Goal: Check status: Check status

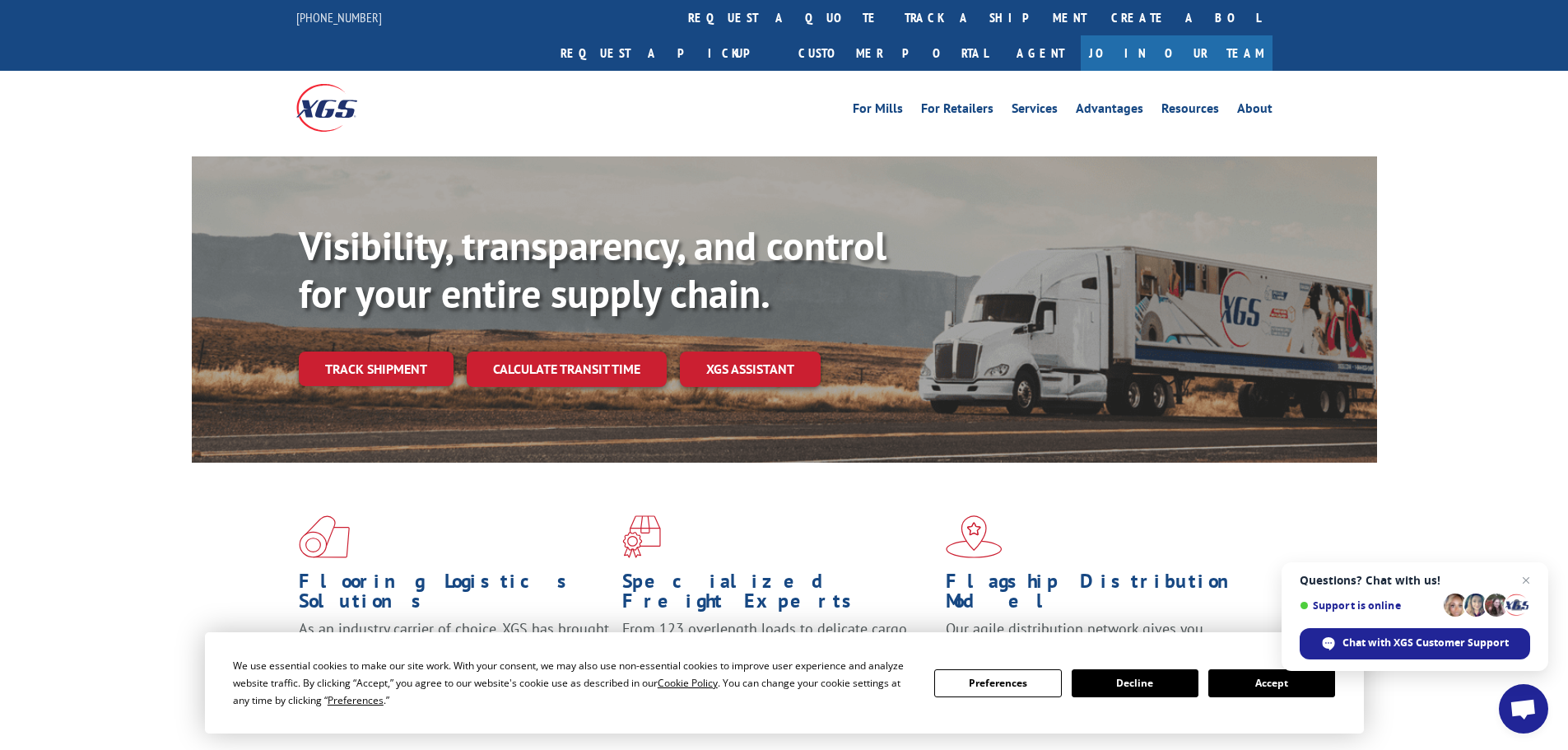
click at [1266, 696] on button "Accept" at bounding box center [1271, 684] width 127 height 28
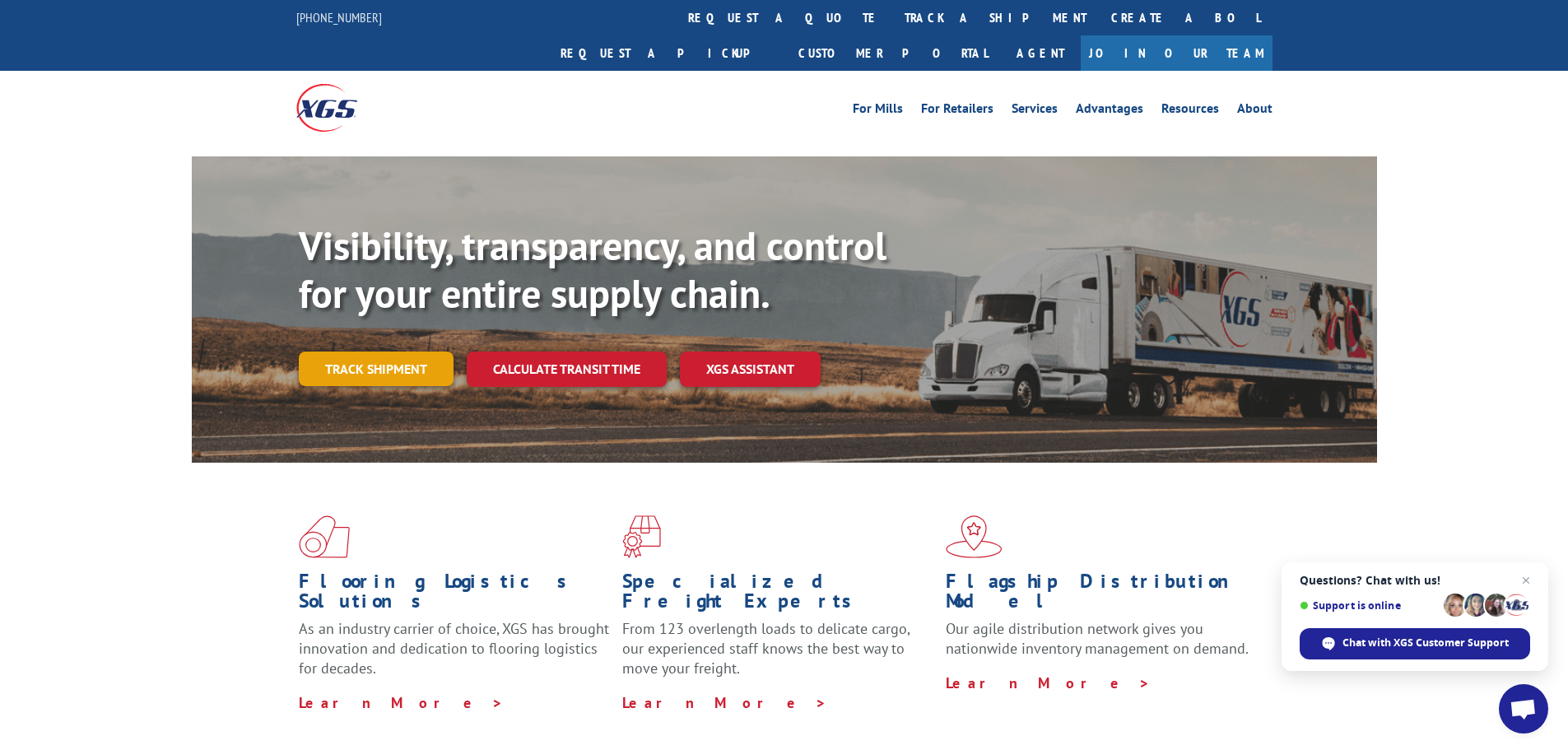
click at [360, 351] on link "Track shipment" at bounding box center [375, 369] width 154 height 35
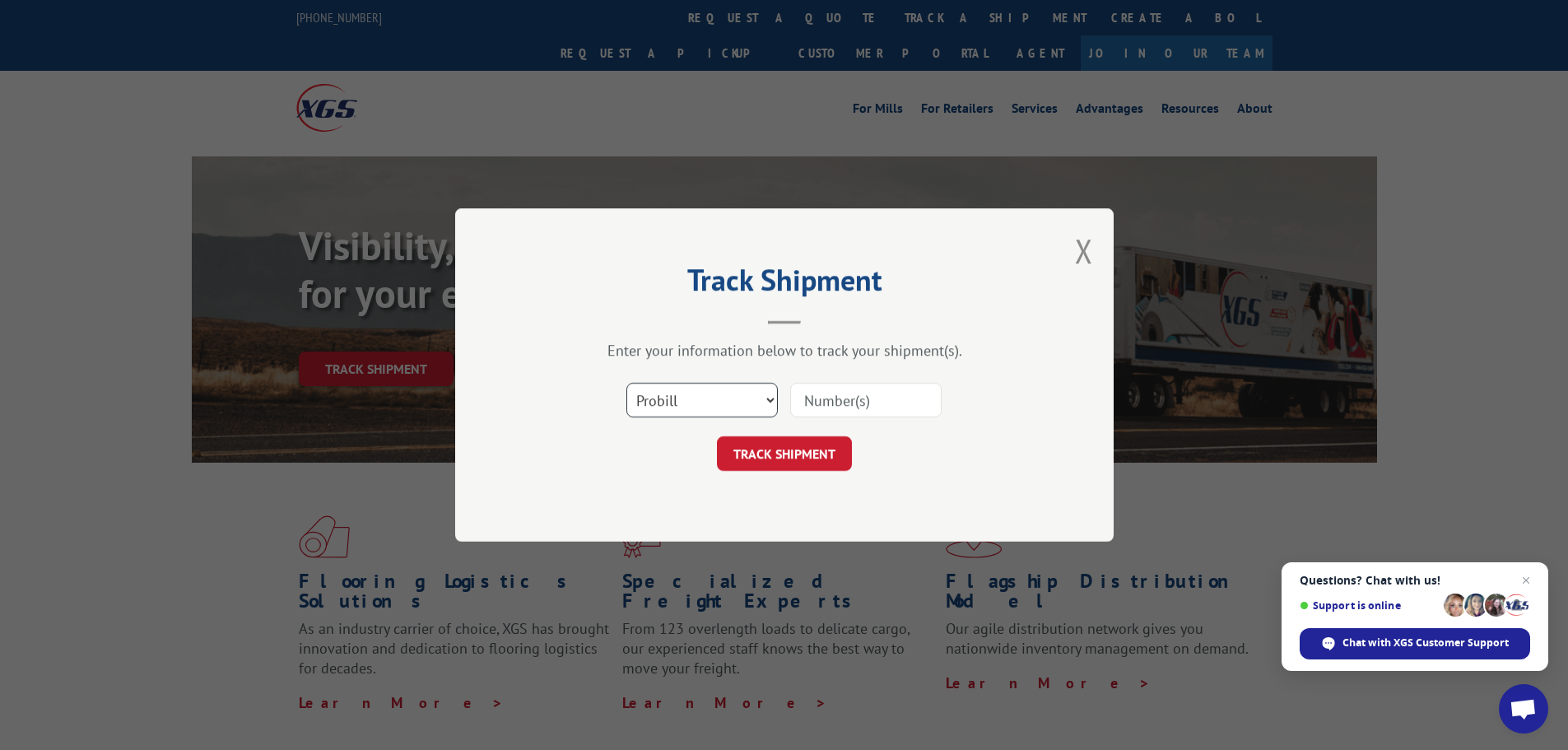
click at [678, 402] on select "Select category... Probill BOL PO" at bounding box center [702, 400] width 152 height 35
select select "bol"
click at [627, 383] on select "Select category... Probill BOL PO" at bounding box center [702, 400] width 152 height 35
click at [837, 395] on input at bounding box center [866, 400] width 152 height 35
type input "5225899"
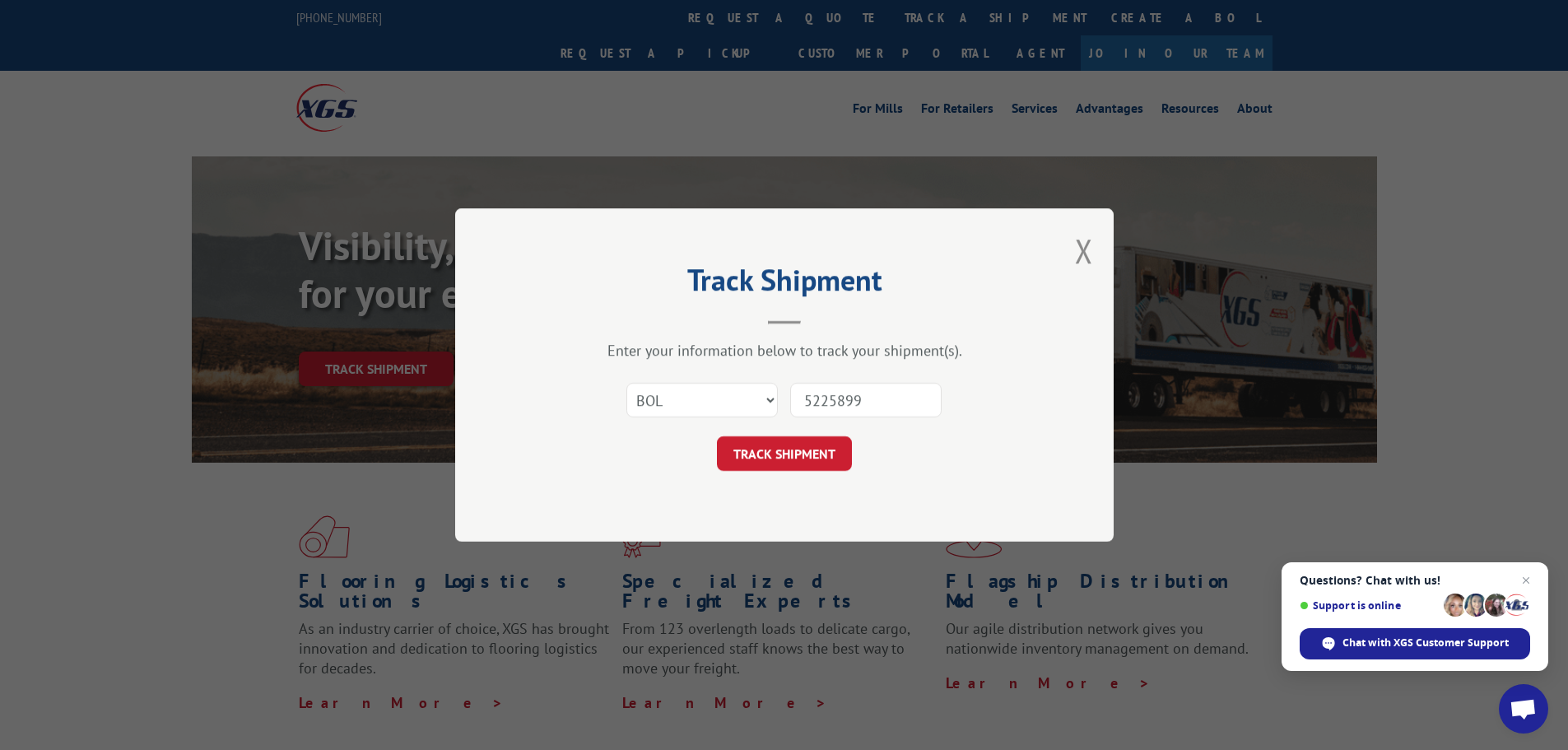
click at [717, 437] on button "TRACK SHIPMENT" at bounding box center [784, 454] width 135 height 35
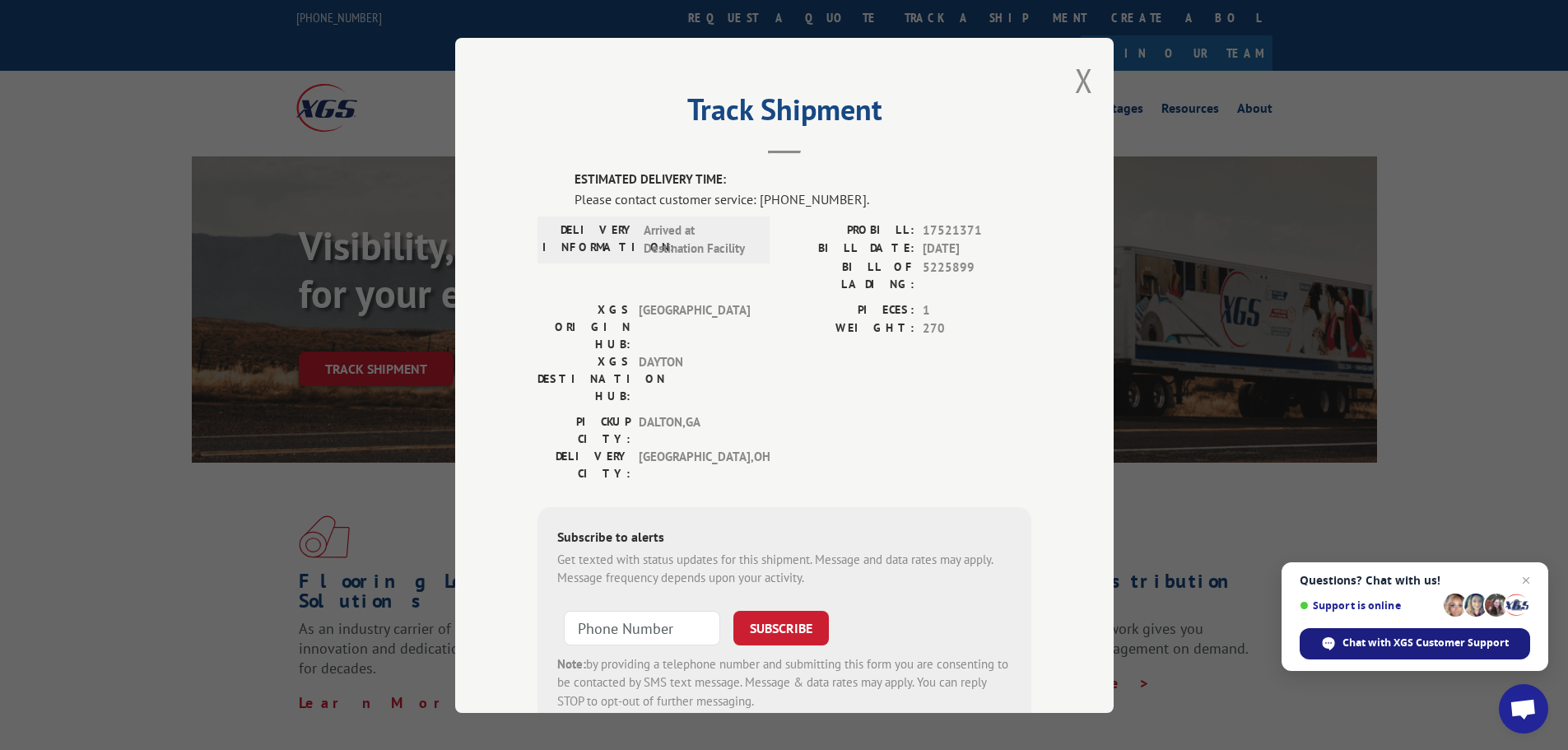
click at [1460, 646] on span "Chat with XGS Customer Support" at bounding box center [1426, 642] width 167 height 15
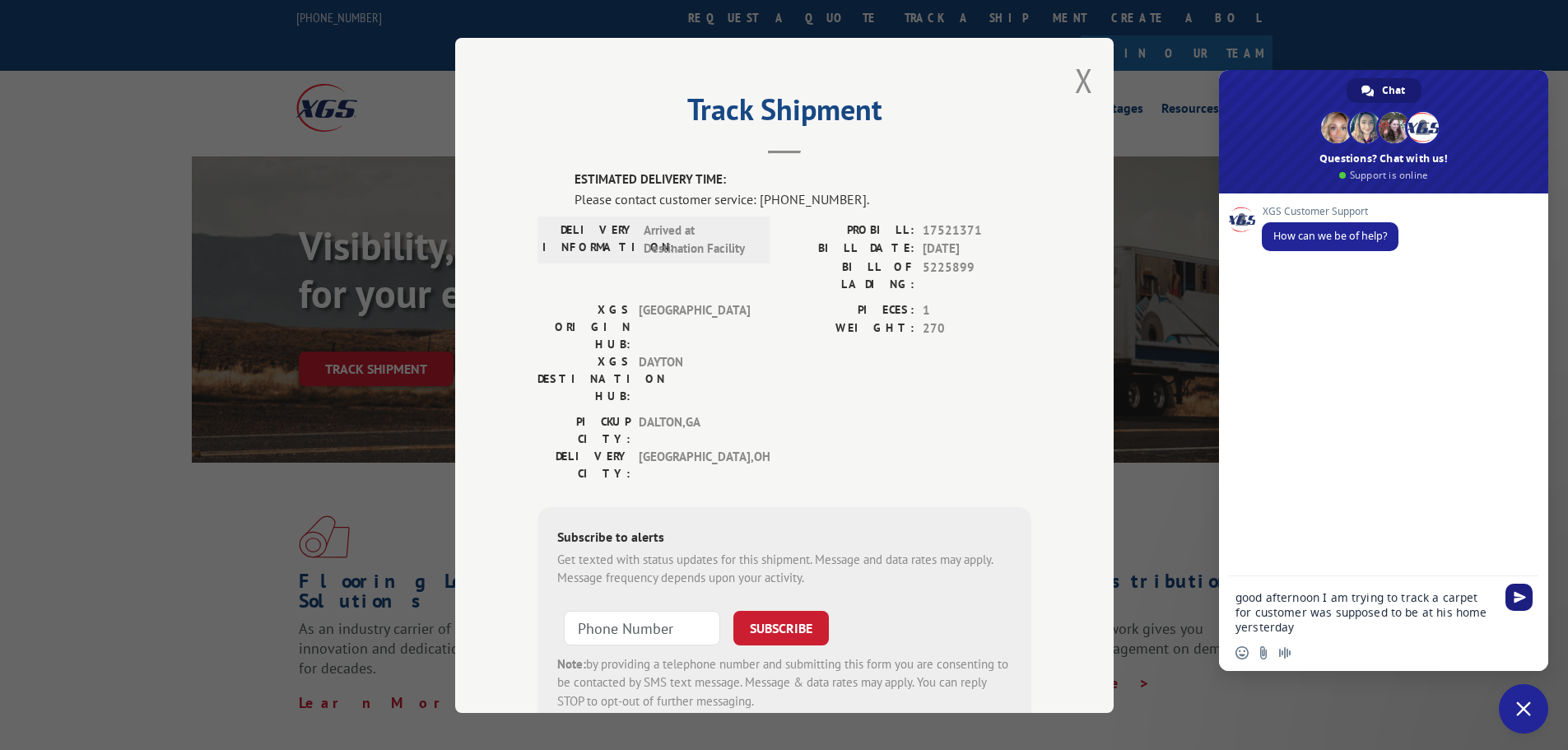
type textarea "good afternoon I am trying to track a carpet for customer was supposed to be at…"
click at [1518, 598] on span "Send" at bounding box center [1520, 597] width 12 height 12
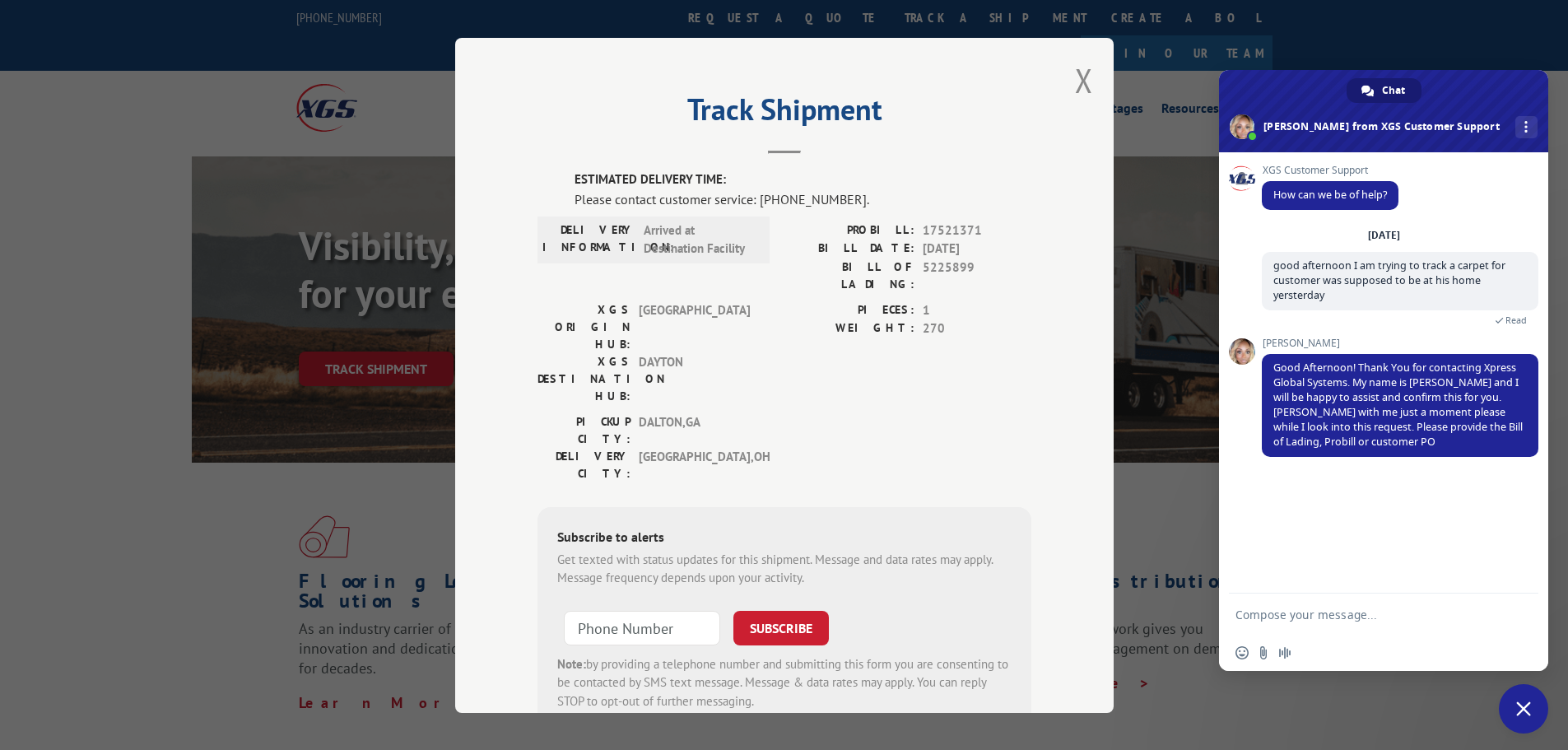
click at [1321, 617] on textarea "Compose your message..." at bounding box center [1365, 614] width 260 height 15
type textarea "bill of lading 5225899"
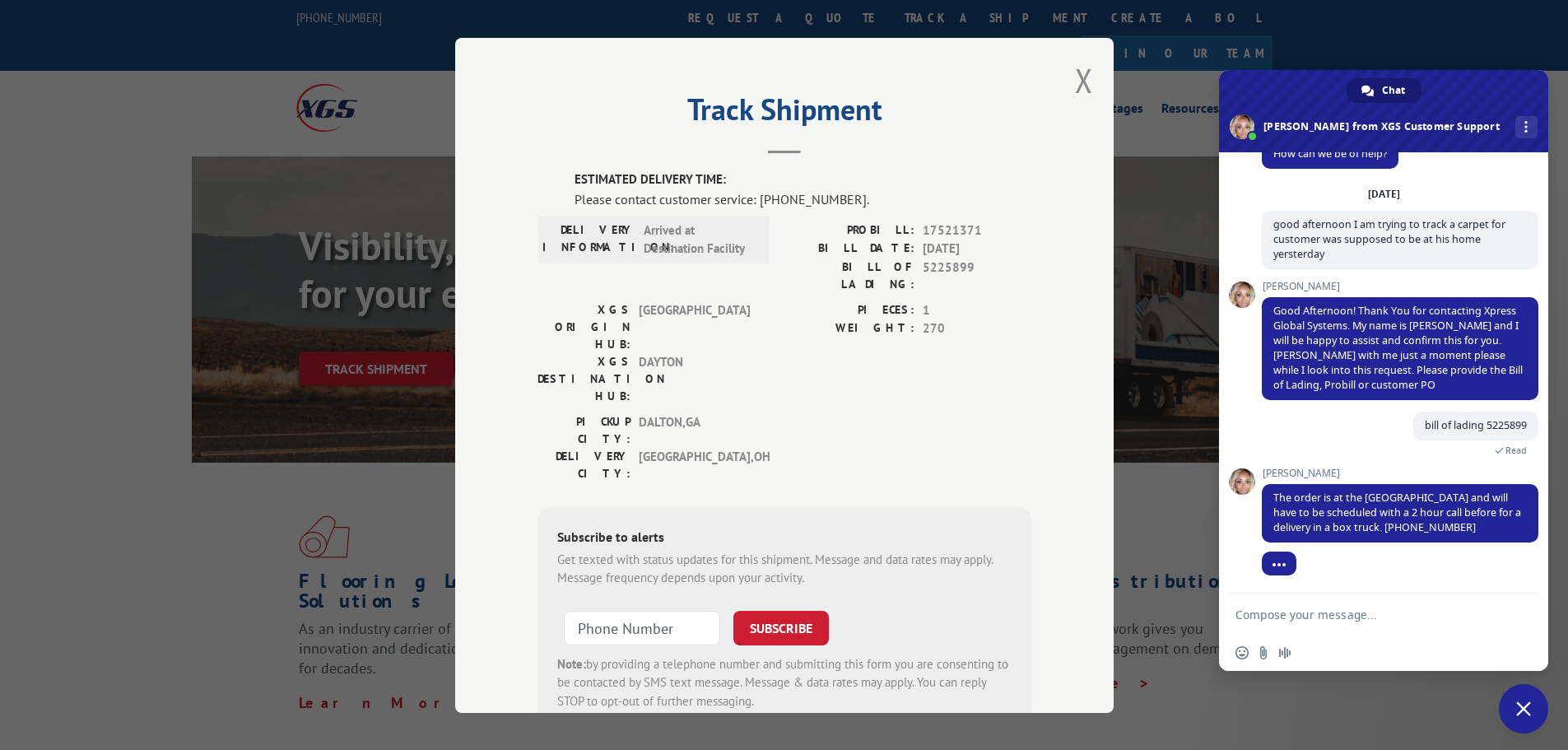
scroll to position [41, 0]
